Goal: Feedback & Contribution: Leave review/rating

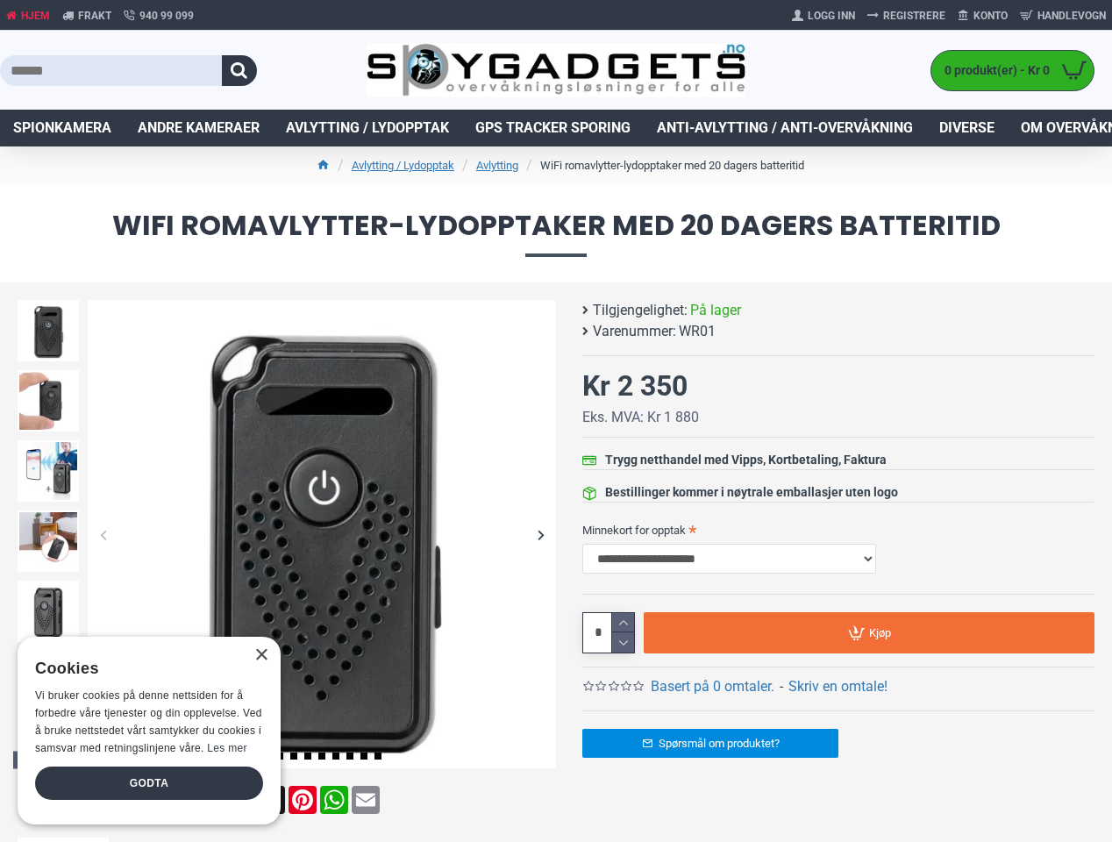
click at [239, 70] on button "button" at bounding box center [239, 70] width 35 height 31
click at [103, 534] on div "Previous slide" at bounding box center [103, 534] width 31 height 31
click at [540, 534] on div "Next slide" at bounding box center [540, 534] width 31 height 31
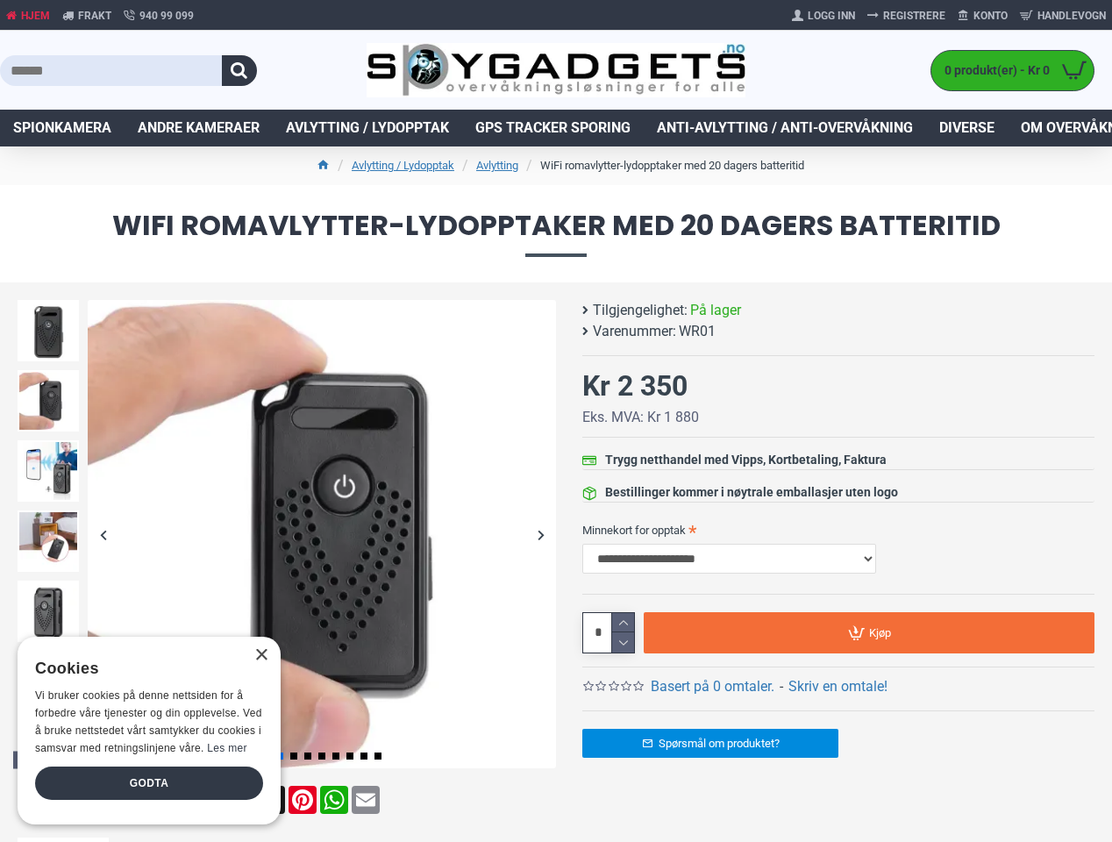
click at [48, 304] on div "Previous slide" at bounding box center [48, 304] width 70 height 18
click at [712, 686] on link "Basert på 0 omtaler." at bounding box center [712, 686] width 124 height 21
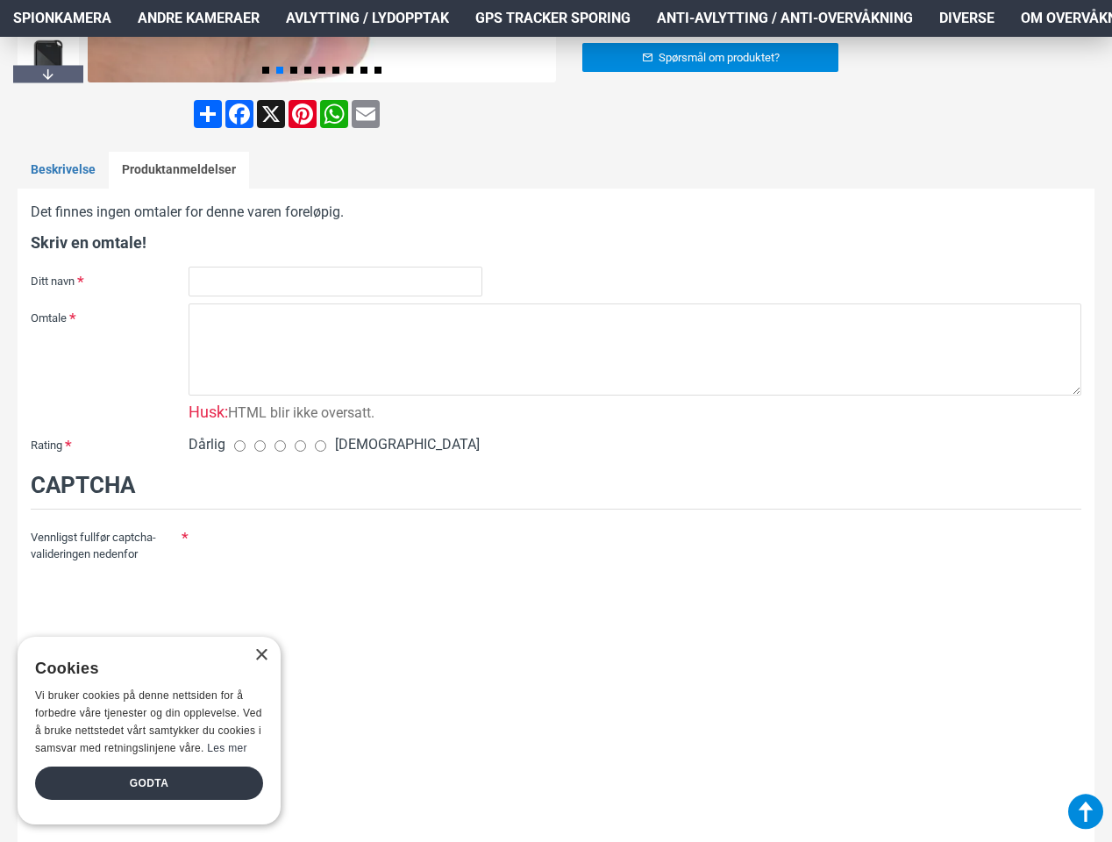
click at [622, 622] on div at bounding box center [634, 734] width 892 height 425
click at [622, 642] on div at bounding box center [634, 734] width 892 height 425
click at [869, 632] on div at bounding box center [634, 734] width 892 height 425
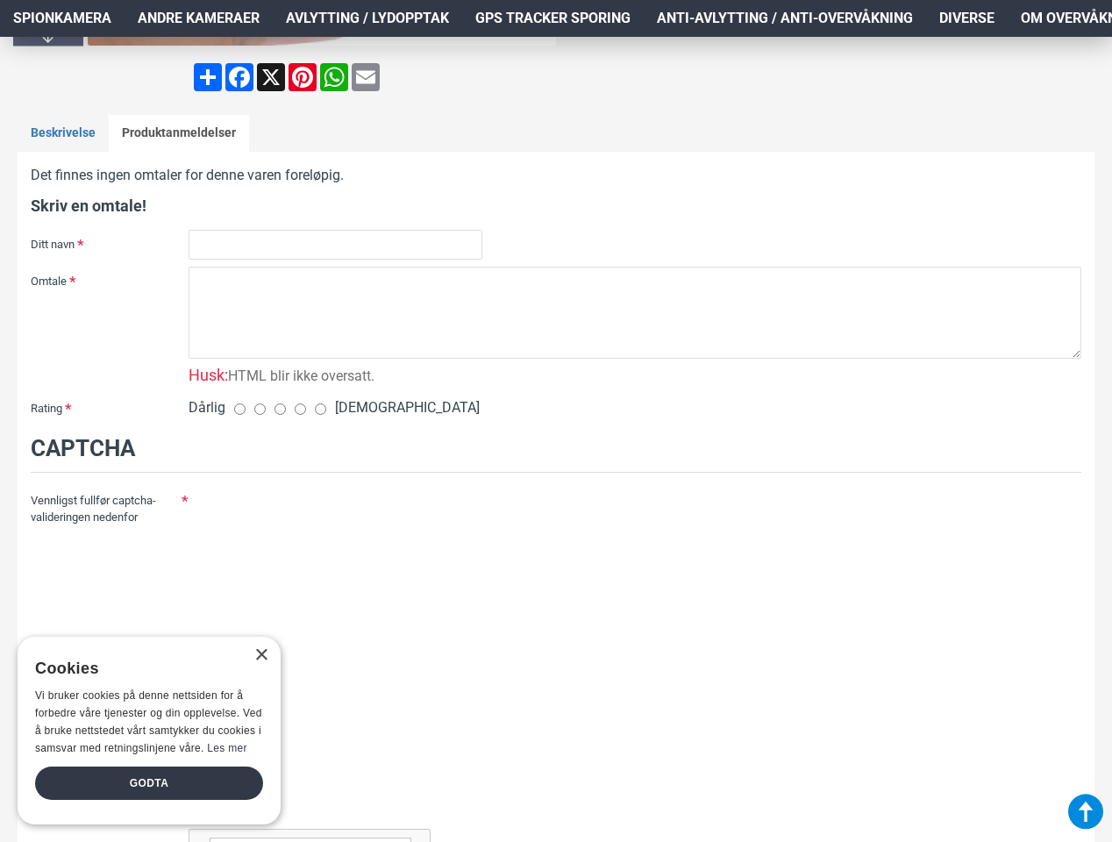
click at [260, 655] on div "×" at bounding box center [260, 655] width 13 height 13
